Goal: Navigation & Orientation: Find specific page/section

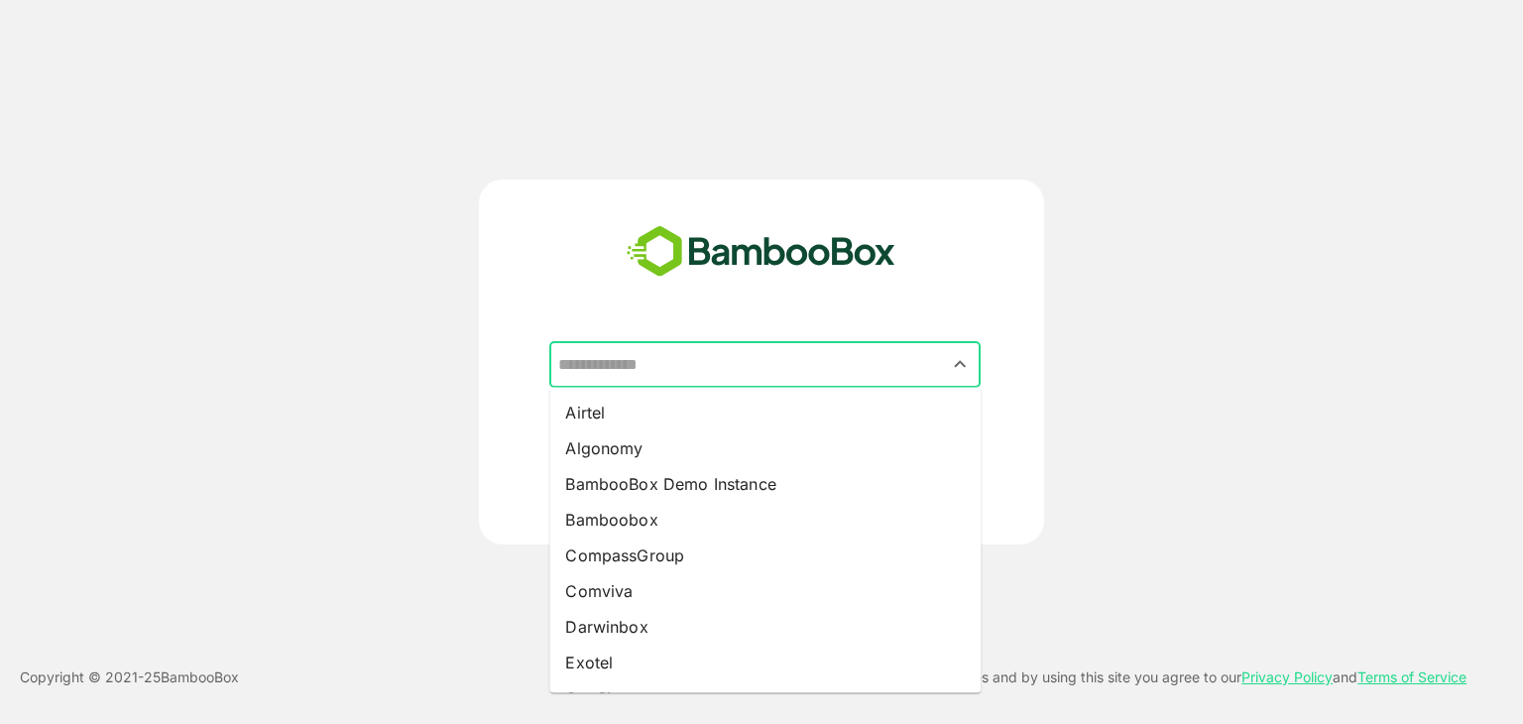
click at [622, 355] on input "text" at bounding box center [764, 365] width 423 height 38
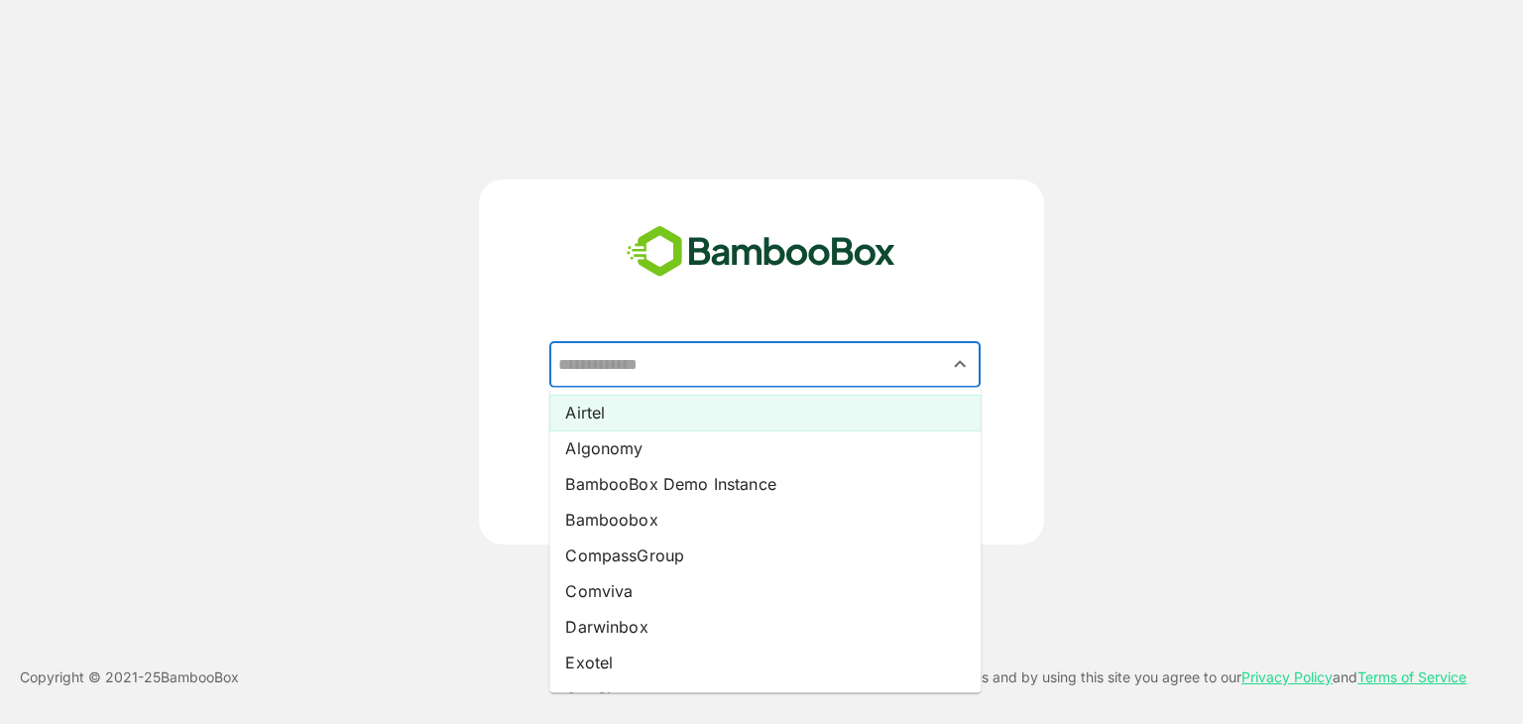
click at [612, 417] on li "Airtel" at bounding box center [764, 413] width 431 height 36
type input "******"
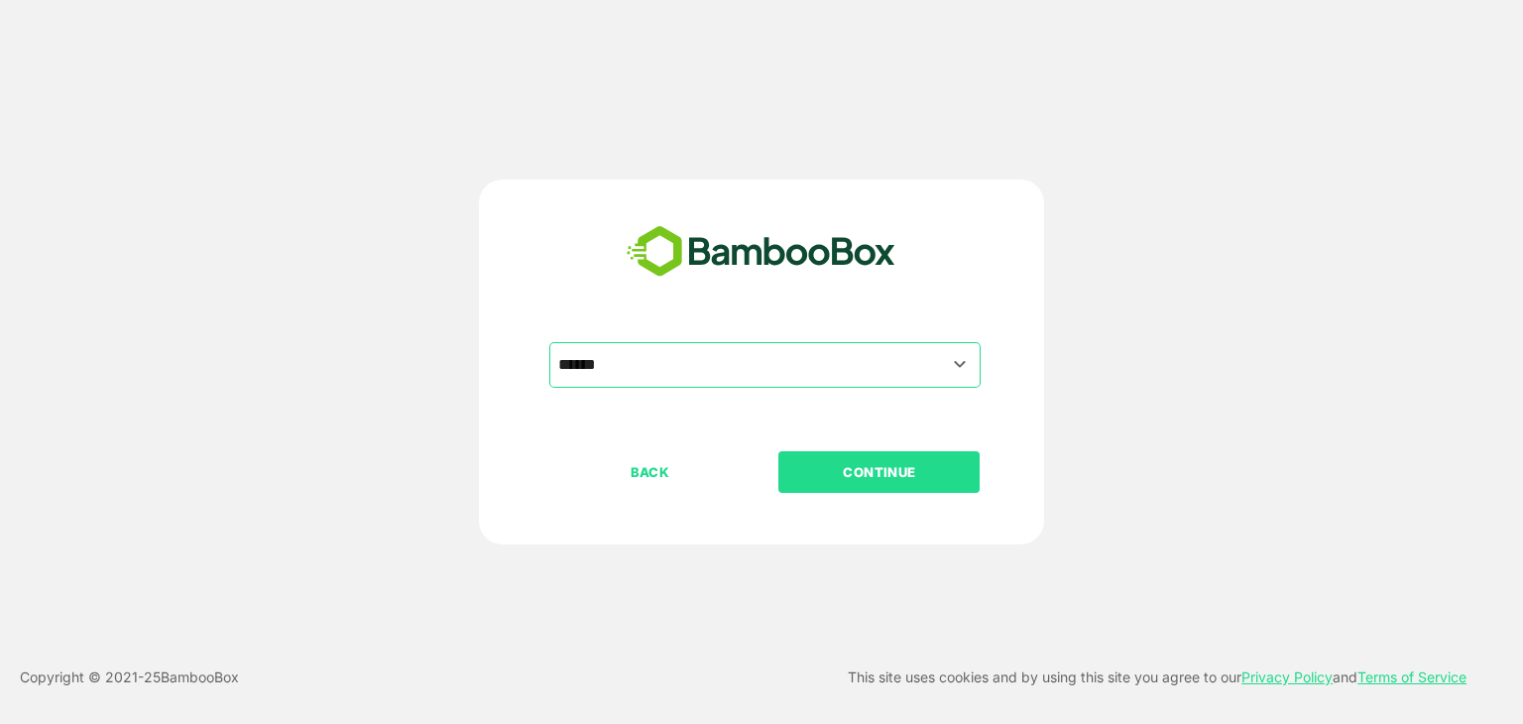
click at [874, 465] on p "CONTINUE" at bounding box center [879, 472] width 198 height 22
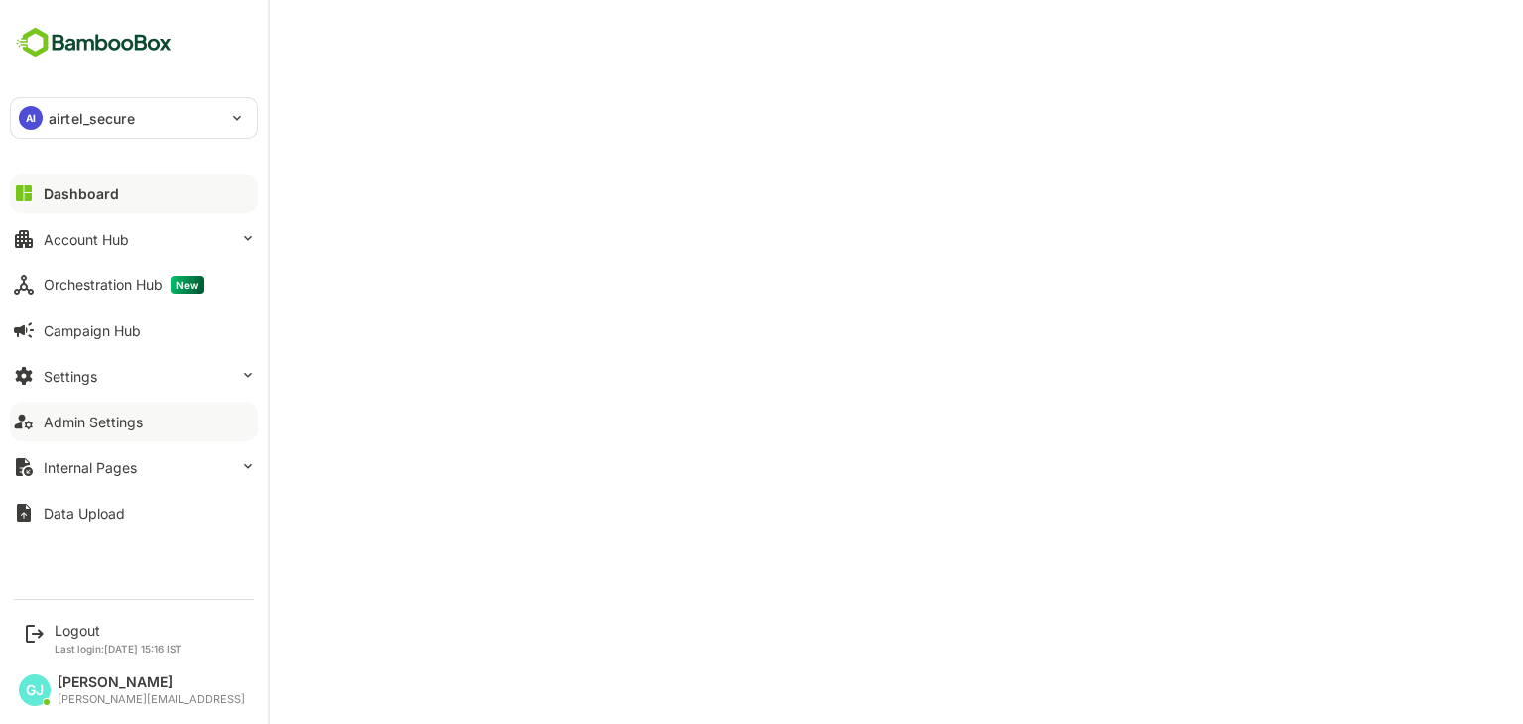
click at [87, 424] on div "Admin Settings" at bounding box center [93, 422] width 99 height 17
click at [109, 246] on button "Account Hub" at bounding box center [134, 239] width 248 height 40
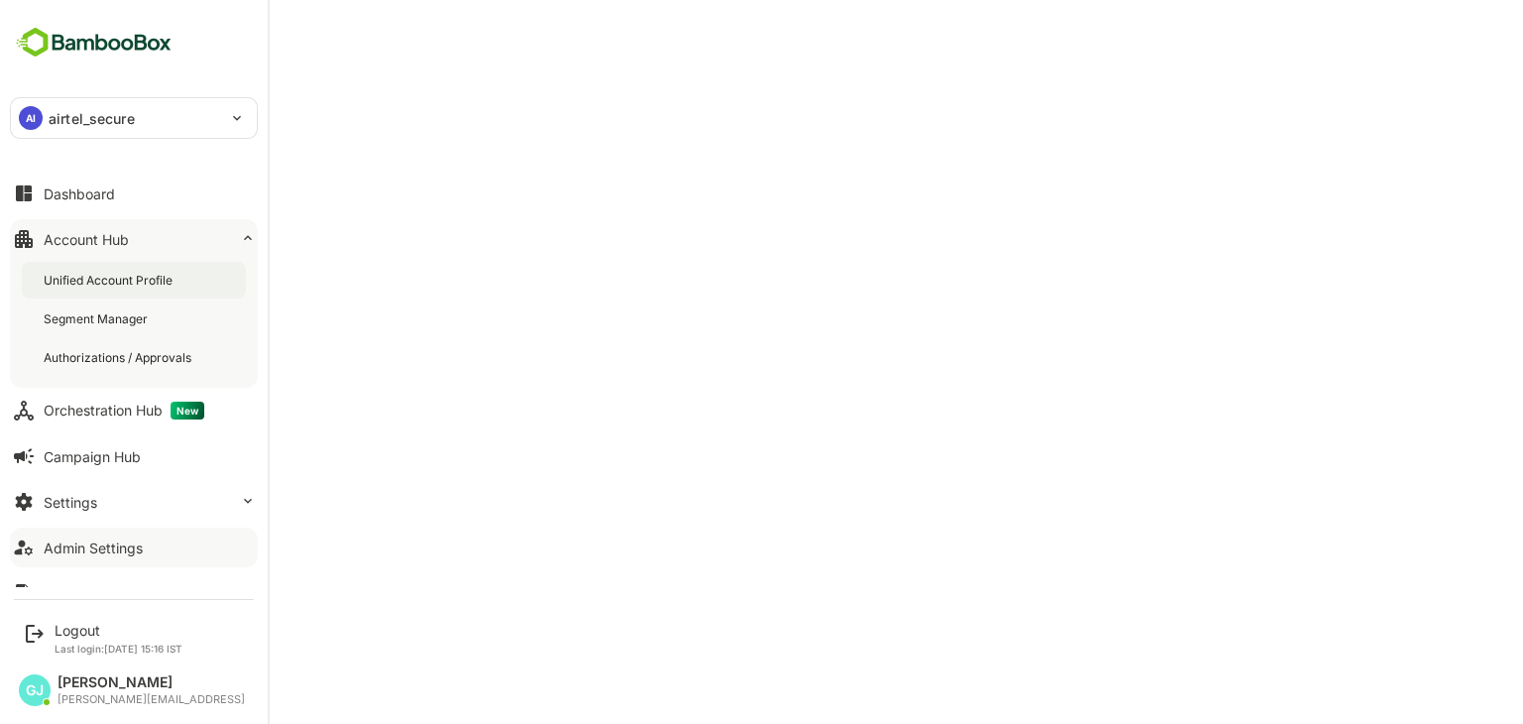
click at [93, 285] on div "Unified Account Profile" at bounding box center [110, 280] width 133 height 17
click at [90, 186] on div "Dashboard" at bounding box center [79, 193] width 71 height 17
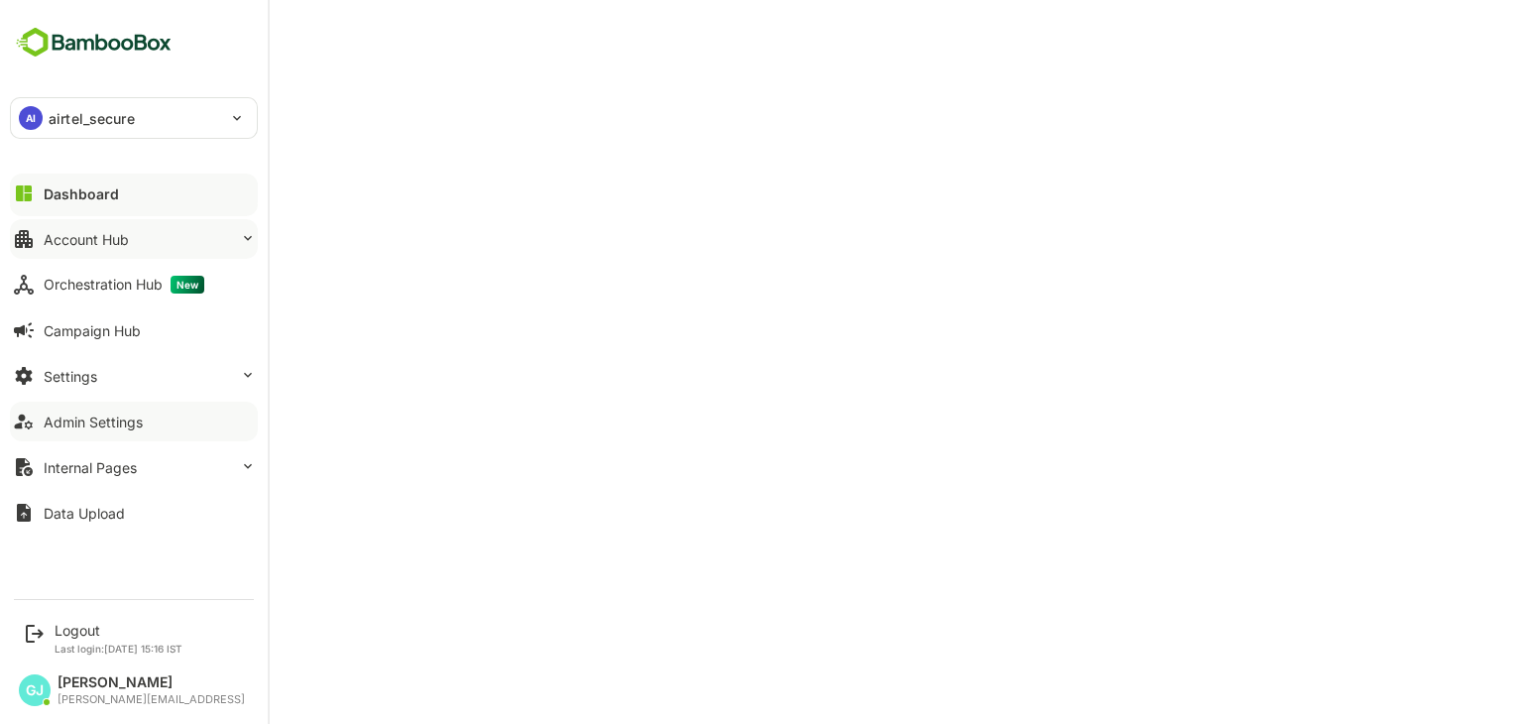
click at [109, 245] on div "Account Hub" at bounding box center [86, 239] width 85 height 17
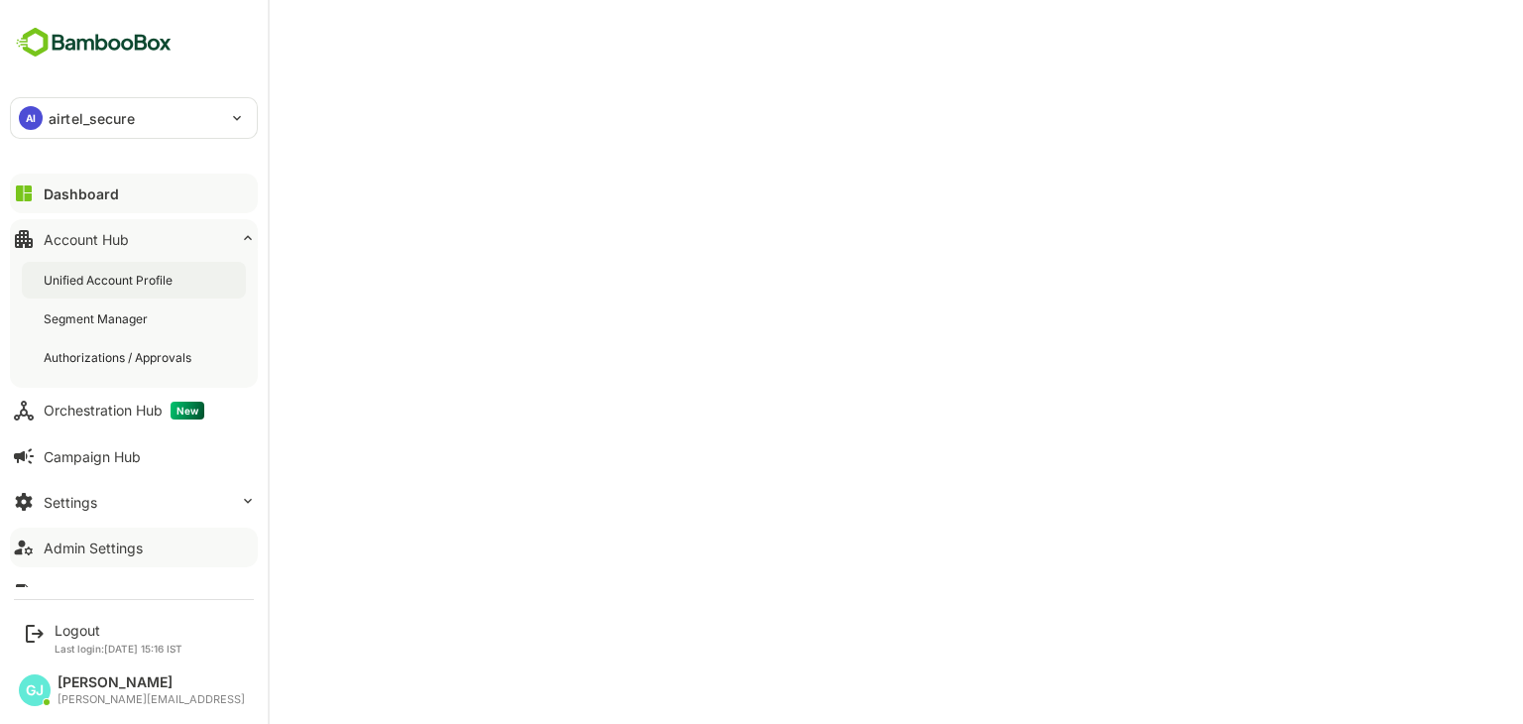
click at [108, 278] on div "Unified Account Profile" at bounding box center [110, 280] width 133 height 17
click at [89, 504] on div "Settings" at bounding box center [71, 502] width 54 height 17
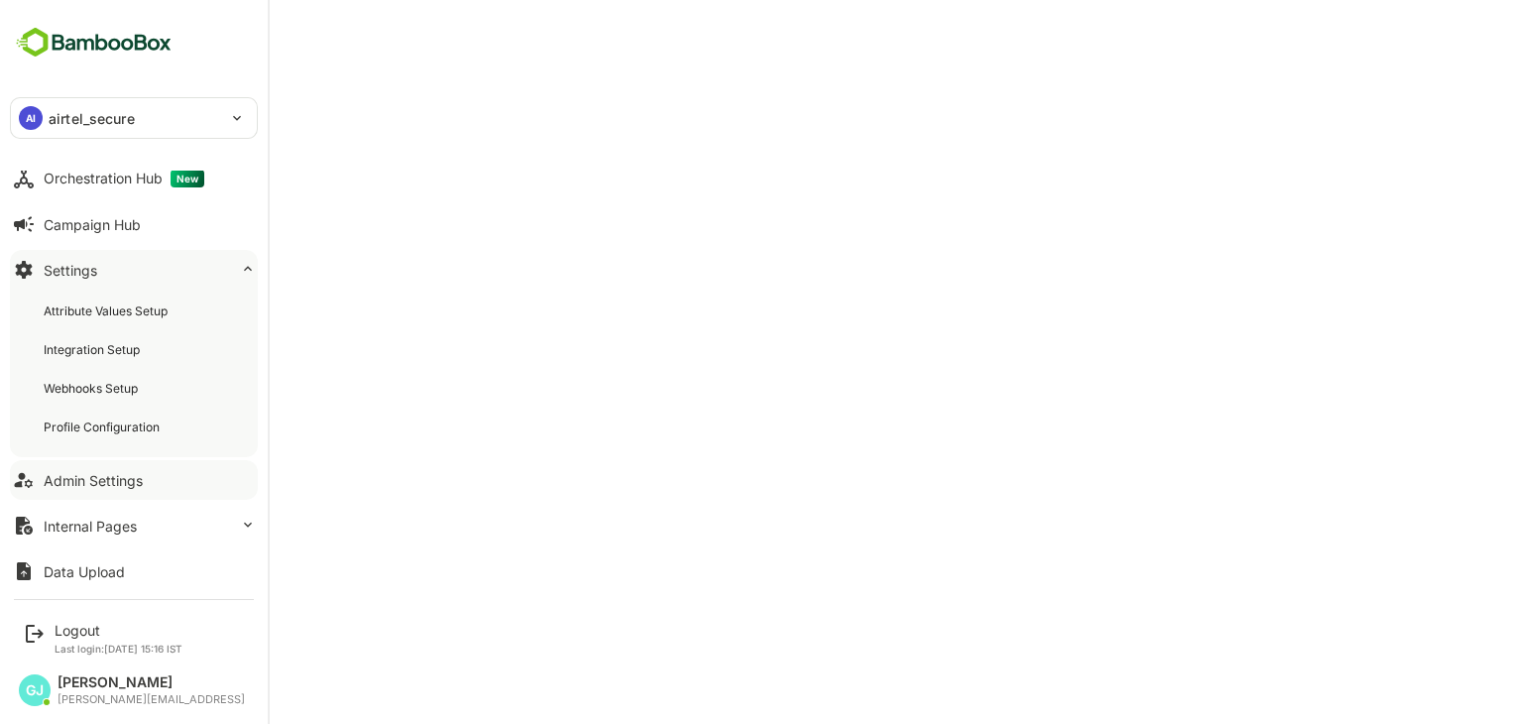
scroll to position [112, 0]
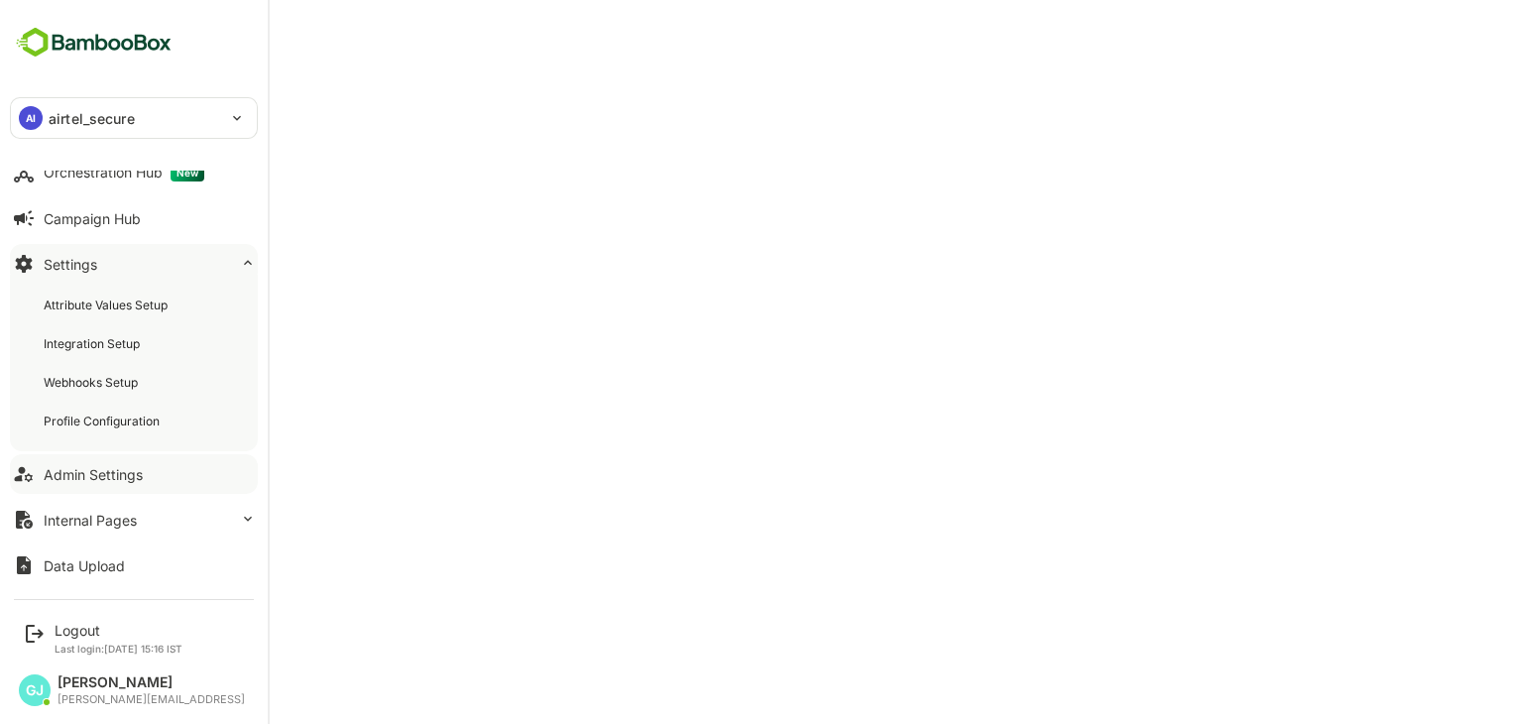
click at [94, 470] on div "Admin Settings" at bounding box center [93, 474] width 99 height 17
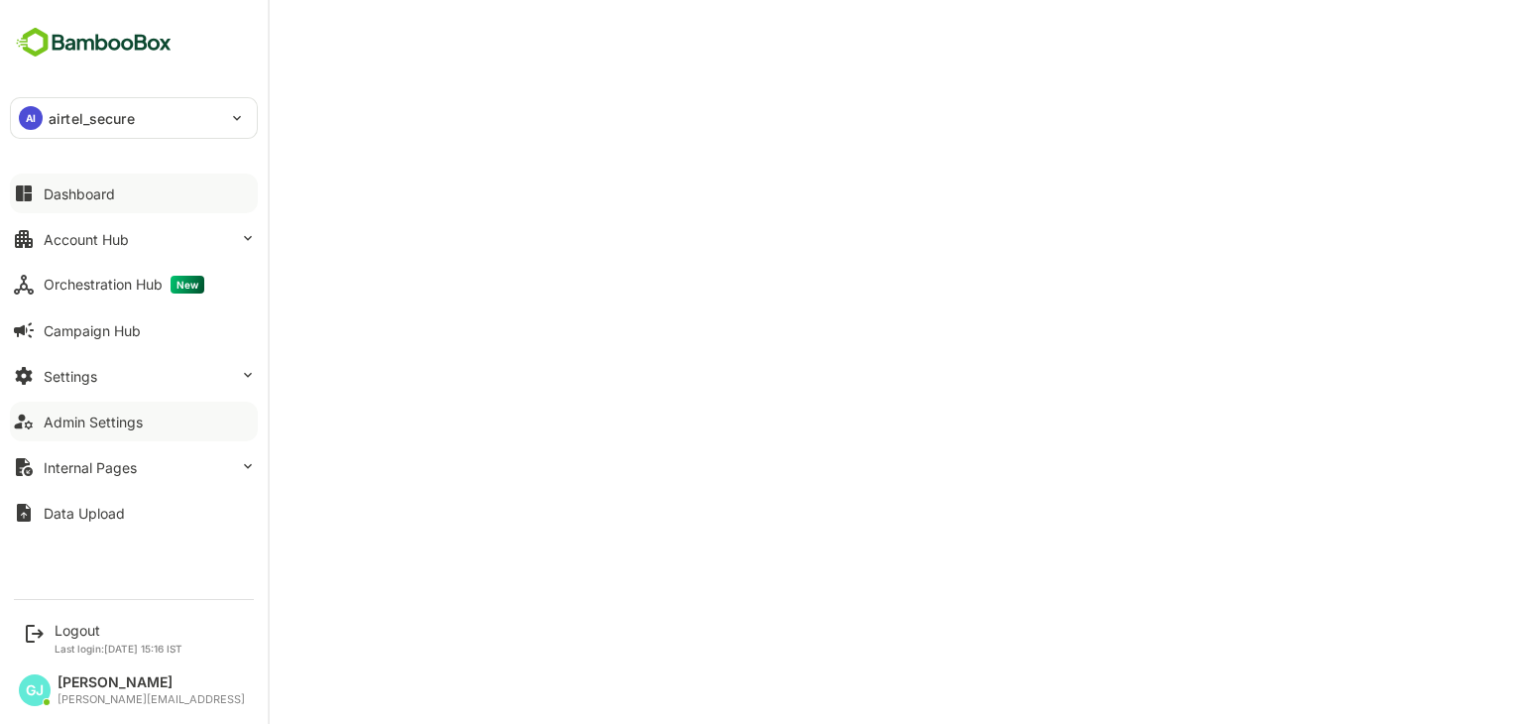
click at [176, 107] on div "AI airtel_secure" at bounding box center [122, 118] width 222 height 40
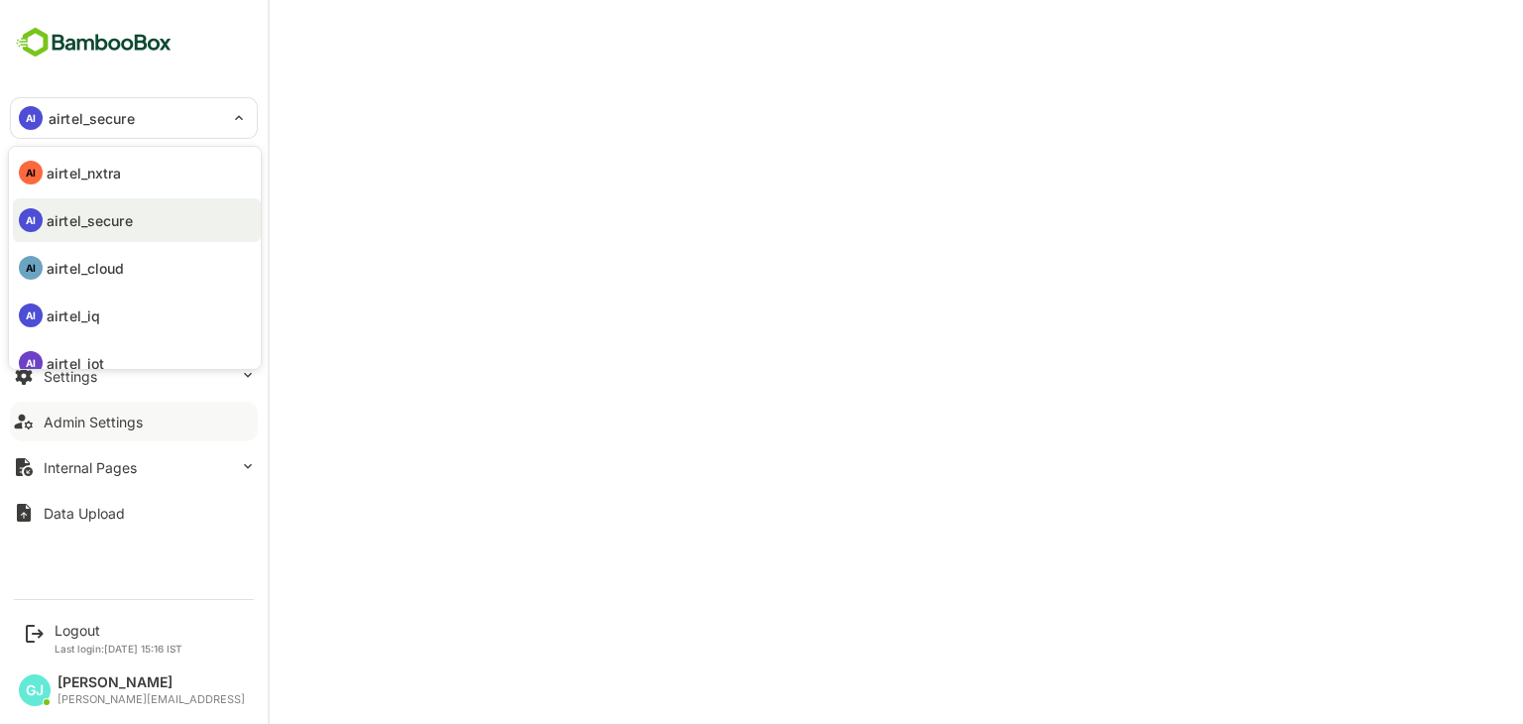
click at [337, 115] on div at bounding box center [761, 362] width 1523 height 724
